Goal: Task Accomplishment & Management: Complete application form

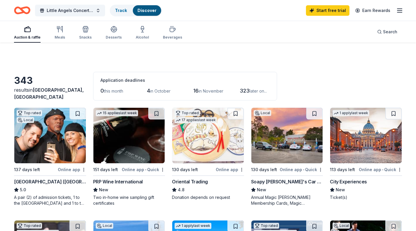
scroll to position [11, 0]
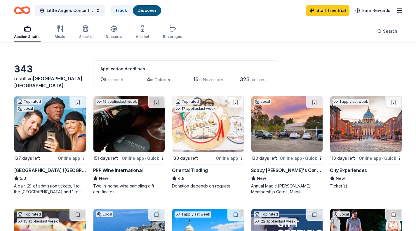
click at [380, 31] on div "Search" at bounding box center [387, 31] width 20 height 7
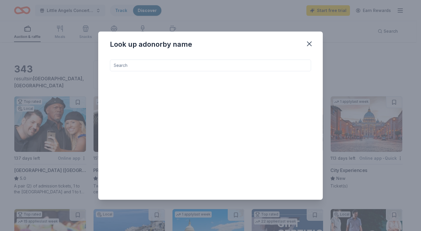
click at [240, 65] on input at bounding box center [210, 66] width 201 height 12
type input "disneyland"
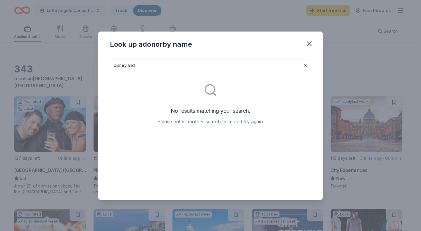
click at [307, 42] on icon "button" at bounding box center [309, 44] width 8 height 8
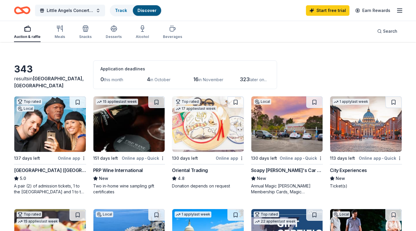
click at [61, 119] on img at bounding box center [50, 123] width 72 height 55
click at [127, 133] on img at bounding box center [129, 123] width 72 height 55
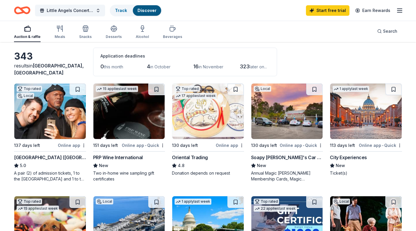
scroll to position [24, 0]
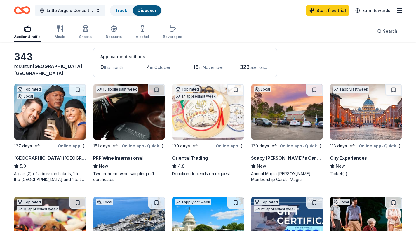
click at [400, 13] on icon "button" at bounding box center [399, 10] width 7 height 7
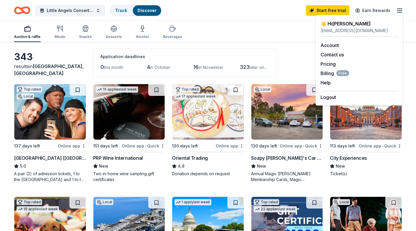
click at [326, 46] on link "Account" at bounding box center [330, 45] width 18 height 6
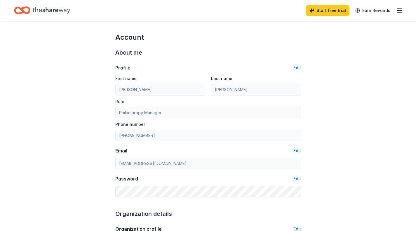
click at [401, 14] on div "Start free trial Earn Rewards" at bounding box center [354, 11] width 97 height 14
click at [400, 12] on line "button" at bounding box center [400, 12] width 5 height 0
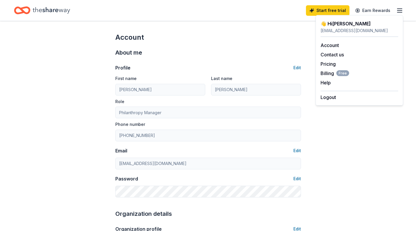
click at [339, 24] on div "👋 Hi Kara" at bounding box center [360, 23] width 78 height 7
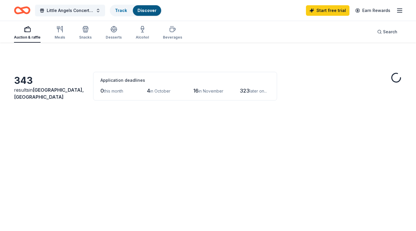
scroll to position [24, 0]
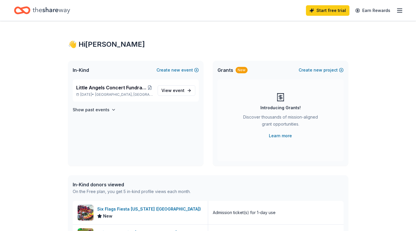
click at [169, 91] on span "View event" at bounding box center [173, 90] width 23 height 7
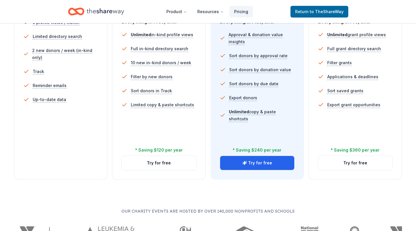
scroll to position [188, 0]
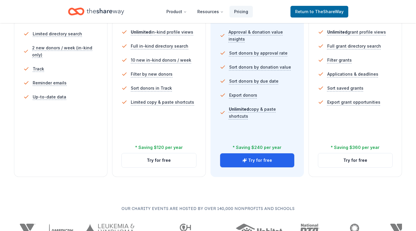
click at [164, 164] on button "Try for free" at bounding box center [159, 160] width 74 height 14
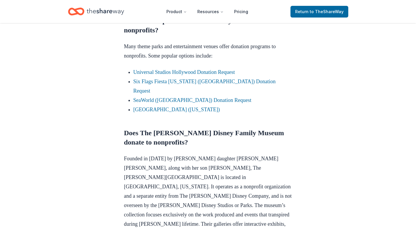
scroll to position [370, 0]
click at [158, 70] on link "Universal Studios Hollywood Donation Request" at bounding box center [184, 72] width 102 height 6
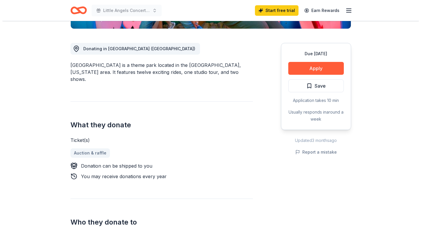
scroll to position [148, 0]
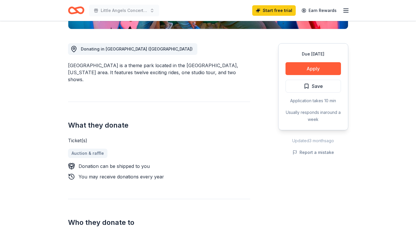
click at [309, 64] on button "Apply" at bounding box center [313, 68] width 55 height 13
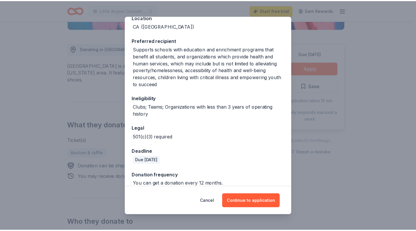
scroll to position [0, 0]
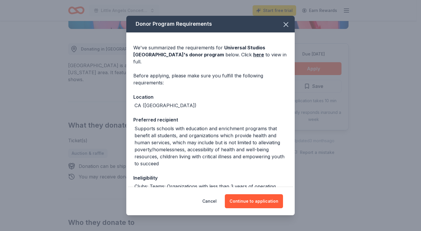
click at [283, 30] on button "button" at bounding box center [285, 24] width 13 height 13
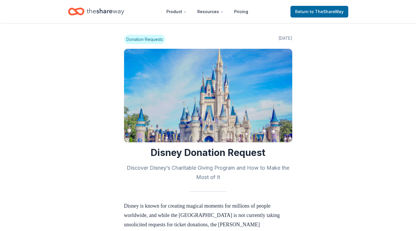
scroll to position [370, 0]
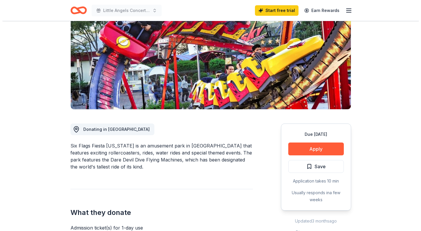
scroll to position [97, 0]
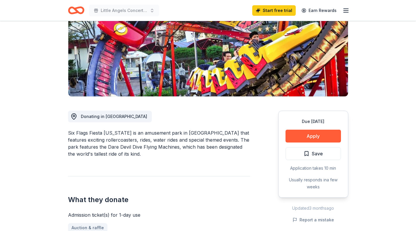
click at [315, 130] on button "Apply" at bounding box center [313, 136] width 55 height 13
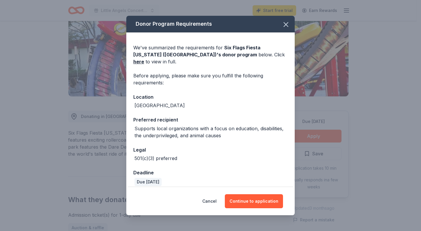
click at [272, 198] on button "Continue to application" at bounding box center [254, 201] width 58 height 14
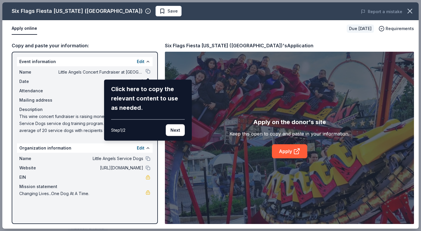
click at [175, 130] on button "Next" at bounding box center [175, 130] width 19 height 12
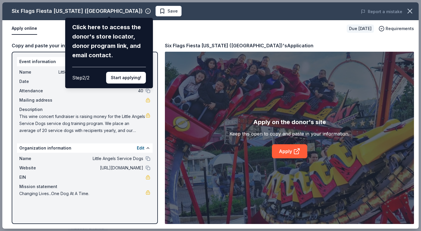
click at [128, 75] on button "Start applying!" at bounding box center [126, 78] width 40 height 12
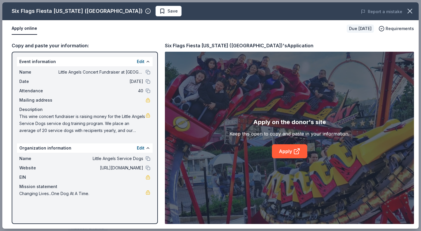
click at [294, 151] on icon at bounding box center [296, 152] width 4 height 4
click at [148, 74] on button at bounding box center [147, 72] width 5 height 5
click at [119, 43] on div "Copy and paste your information:" at bounding box center [85, 46] width 146 height 8
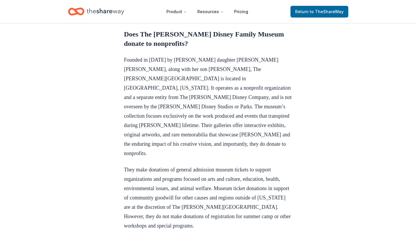
scroll to position [469, 0]
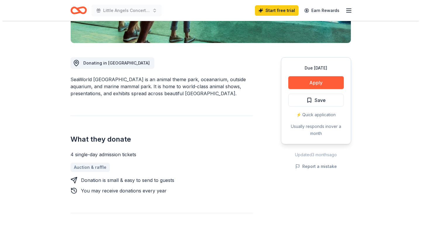
scroll to position [137, 0]
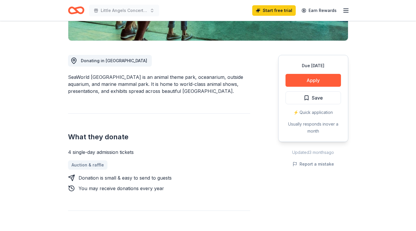
click at [310, 76] on button "Apply" at bounding box center [313, 80] width 55 height 13
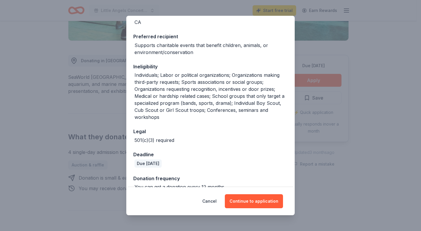
scroll to position [86, 0]
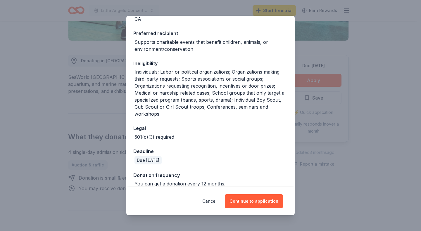
click at [254, 202] on button "Continue to application" at bounding box center [254, 201] width 58 height 14
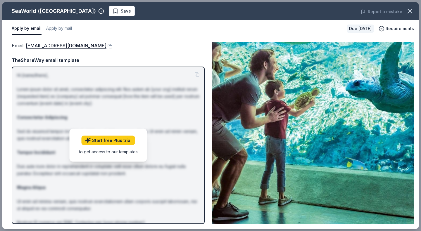
click at [112, 46] on button at bounding box center [109, 46] width 6 height 5
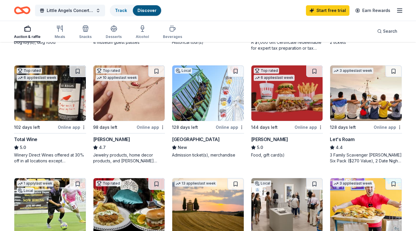
scroll to position [268, 0]
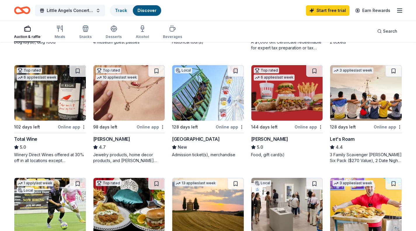
click at [193, 93] on img at bounding box center [208, 92] width 72 height 55
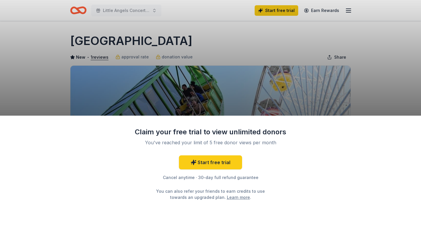
click at [387, 67] on div "Claim your free trial to view unlimited donors You've reached your limit of 5 f…" at bounding box center [210, 115] width 421 height 231
